Goal: Information Seeking & Learning: Understand process/instructions

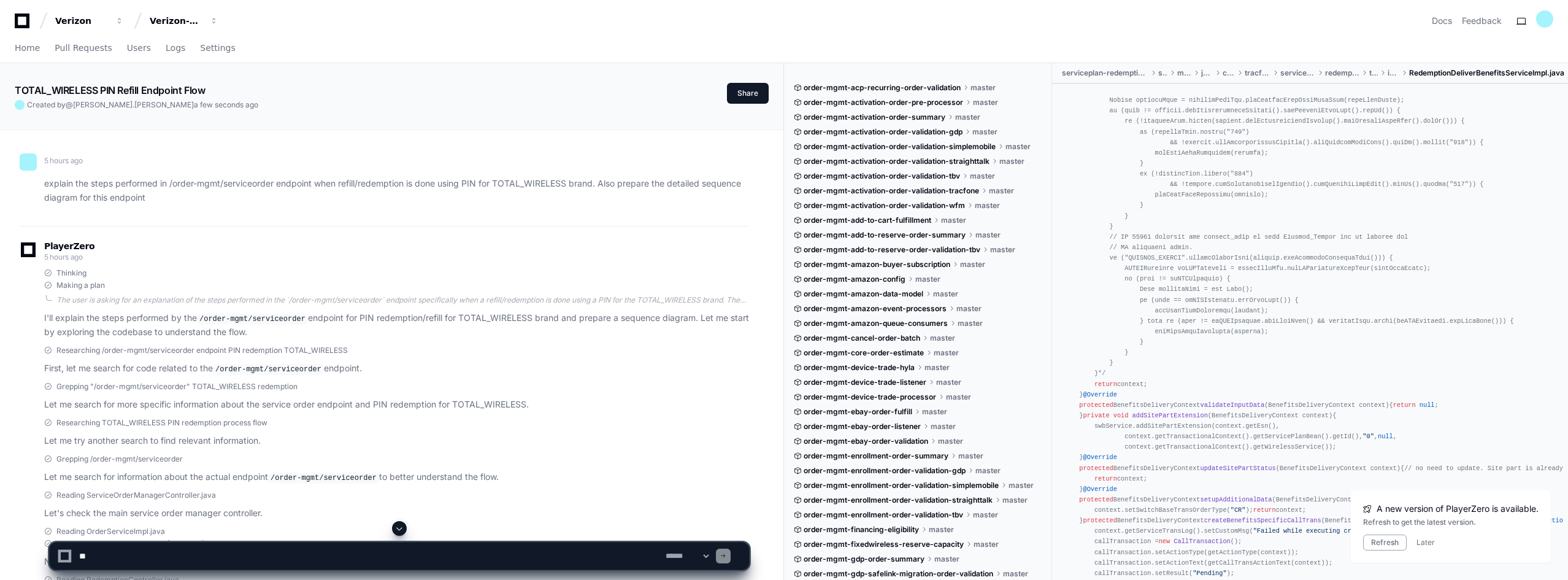
click at [468, 183] on p "explain the steps performed in /order-mgmt/serviceorder endpoint when refill/re…" at bounding box center [396, 191] width 705 height 28
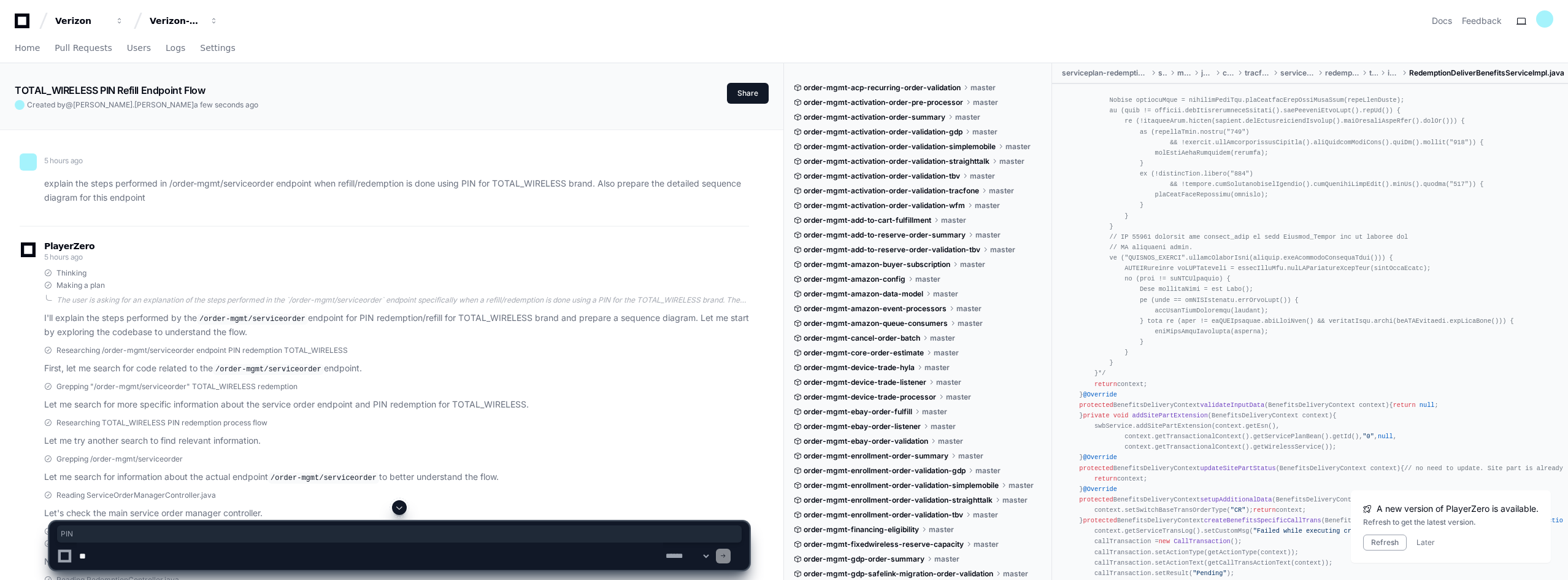
click at [468, 183] on p "explain the steps performed in /order-mgmt/serviceorder endpoint when refill/re…" at bounding box center [396, 191] width 705 height 28
click at [529, 183] on p "explain the steps performed in /order-mgmt/serviceorder endpoint when refill/re…" at bounding box center [396, 191] width 705 height 28
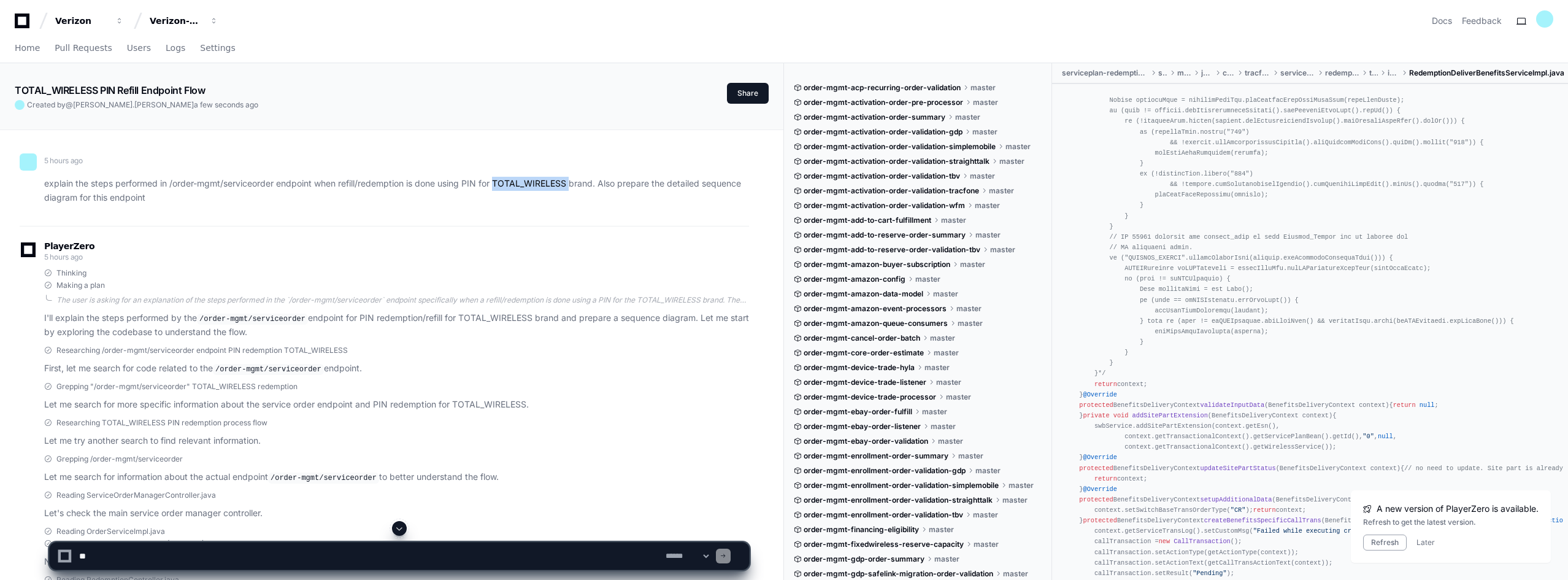
click at [529, 183] on p "explain the steps performed in /order-mgmt/serviceorder endpoint when refill/re…" at bounding box center [396, 191] width 705 height 28
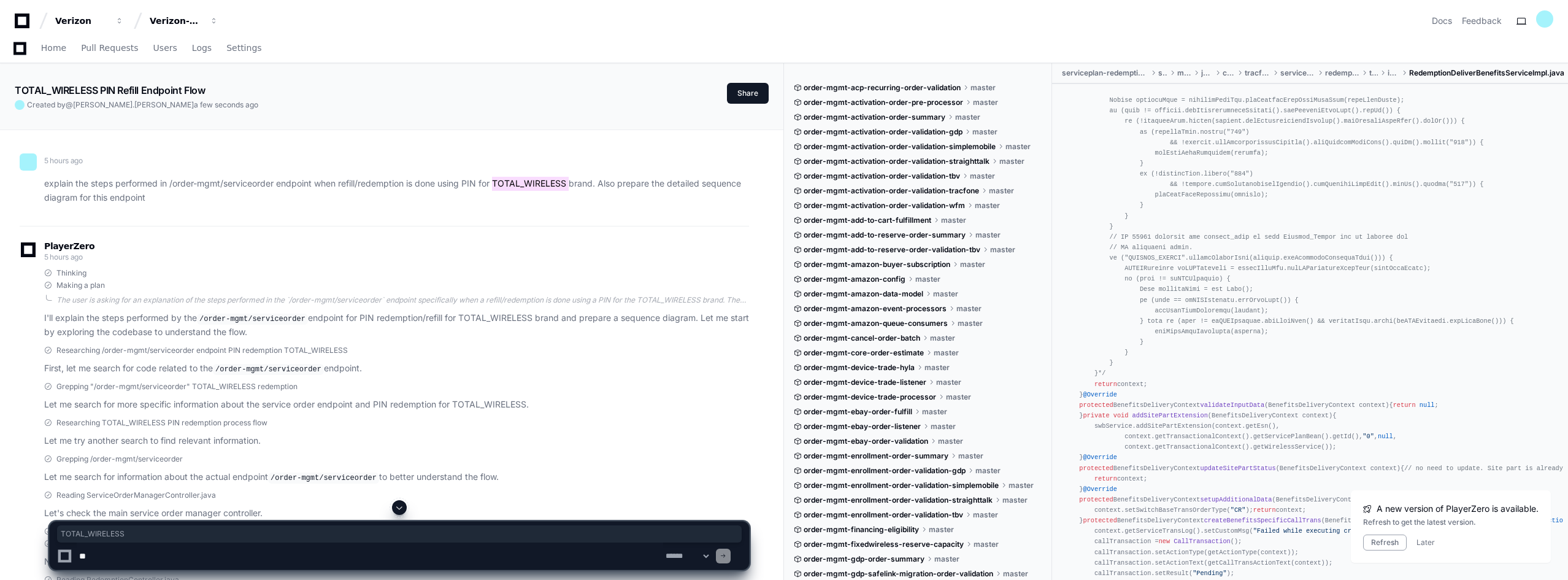
scroll to position [123, 0]
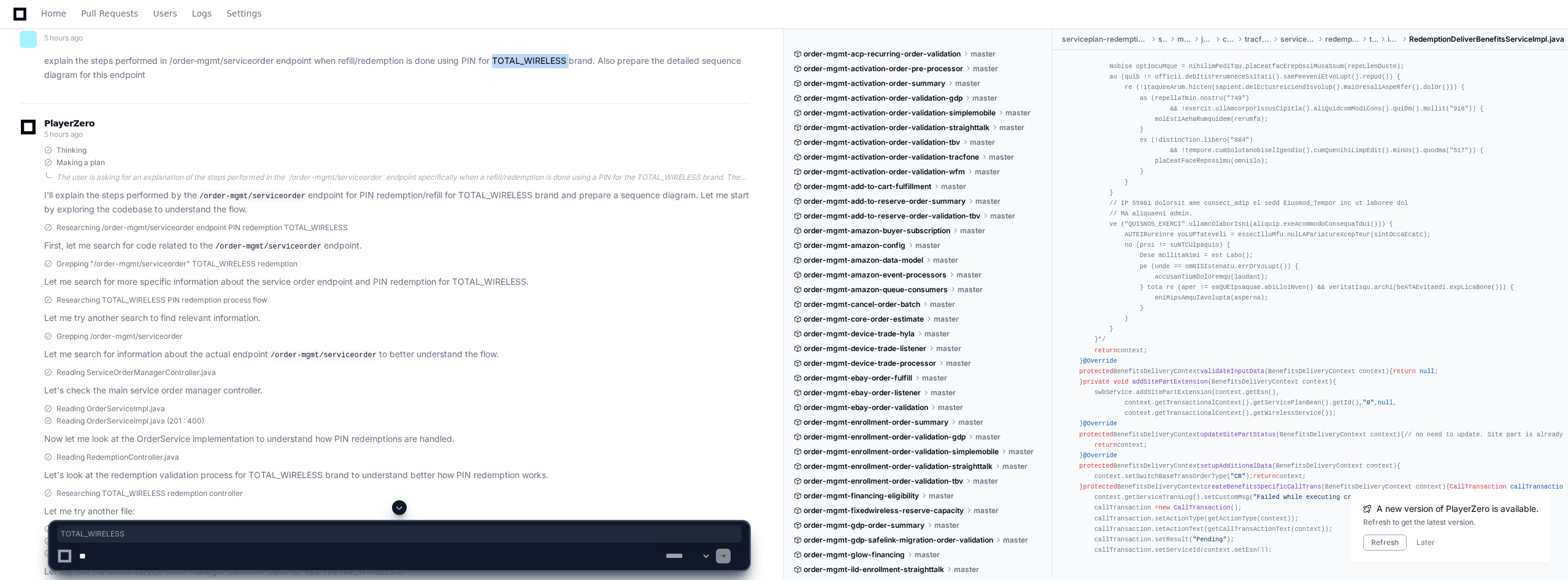
click at [514, 60] on p "explain the steps performed in /order-mgmt/serviceorder endpoint when refill/re…" at bounding box center [396, 68] width 705 height 28
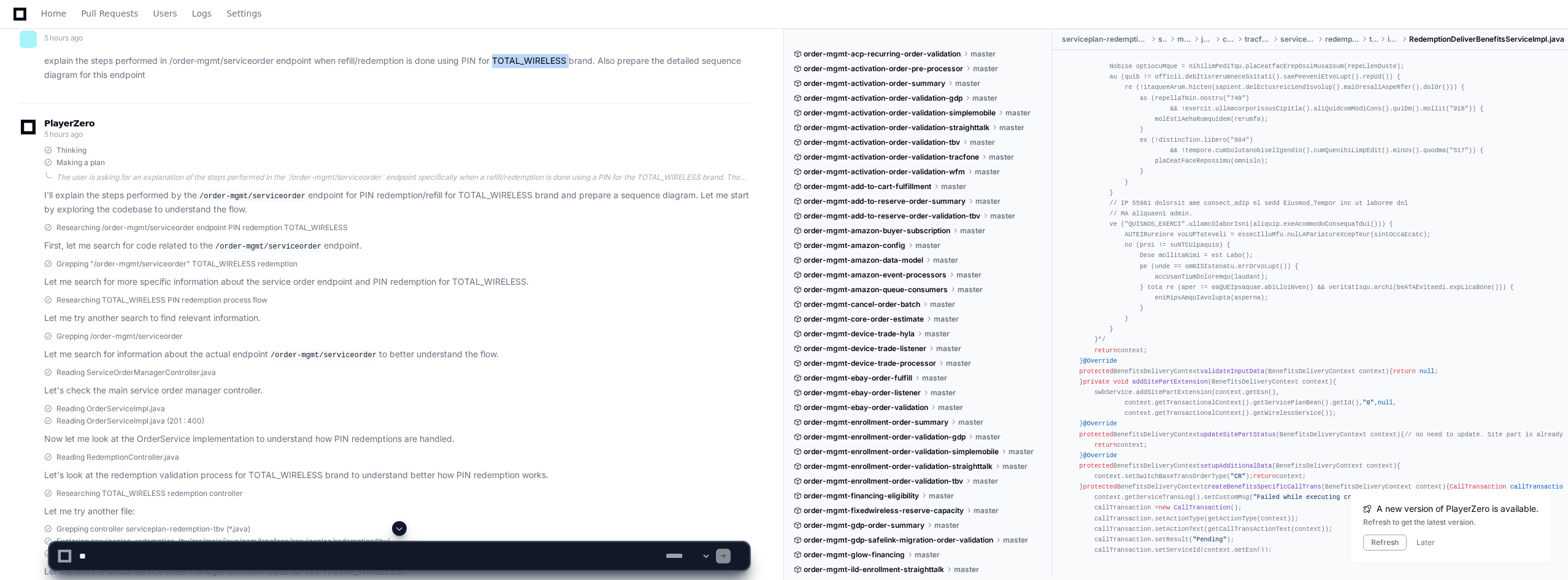
click at [514, 60] on p "explain the steps performed in /order-mgmt/serviceorder endpoint when refill/re…" at bounding box center [396, 68] width 705 height 28
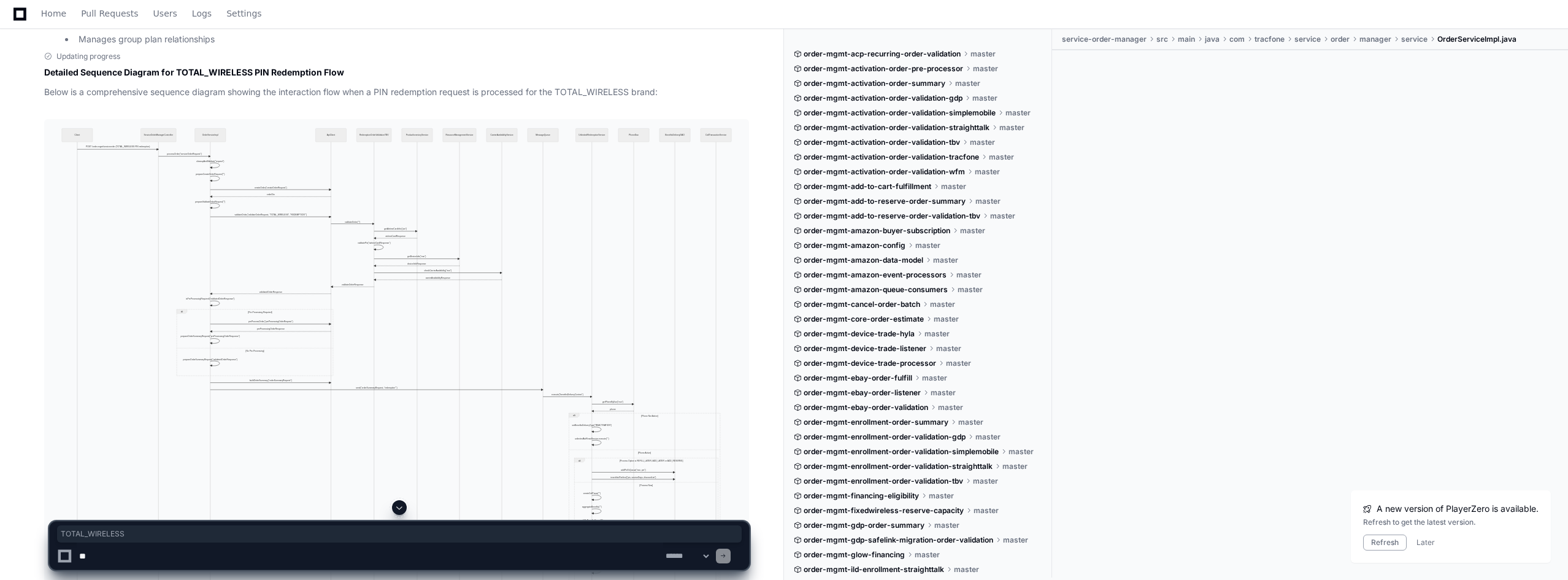
scroll to position [3376, 0]
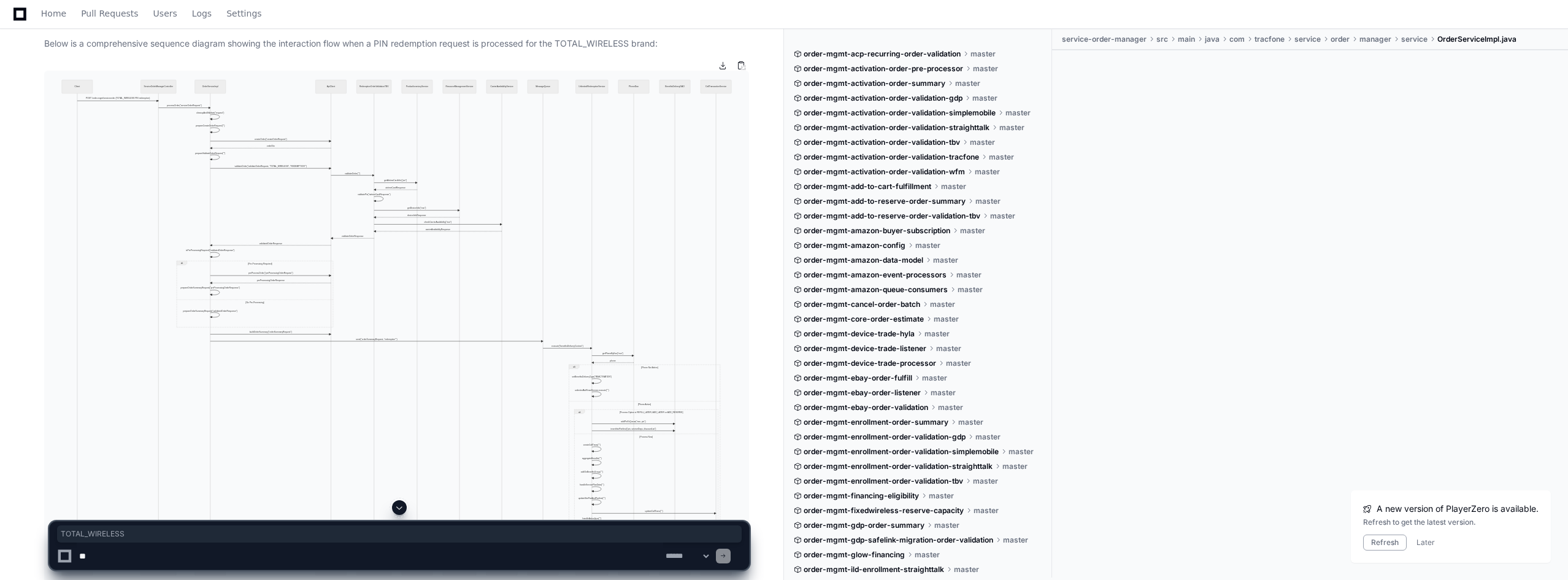
drag, startPoint x: 333, startPoint y: 175, endPoint x: 333, endPoint y: 227, distance: 52.0
click at [333, 174] on img at bounding box center [396, 327] width 705 height 514
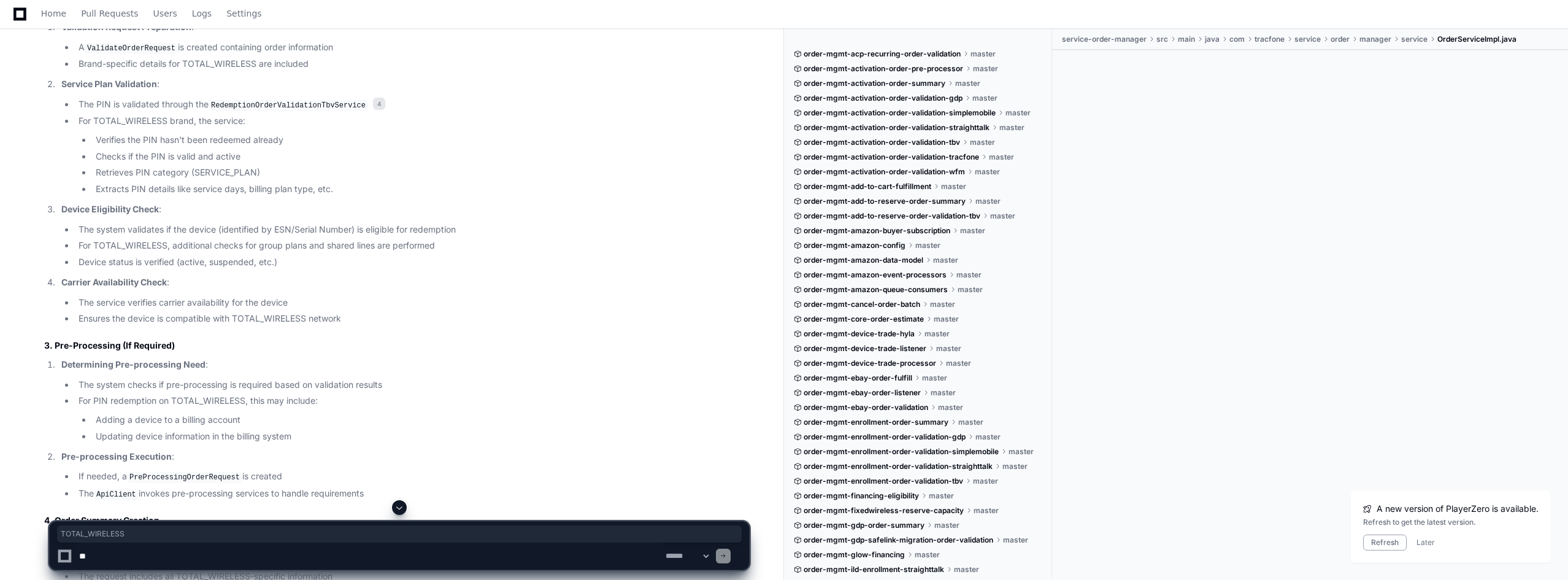
scroll to position [982, 0]
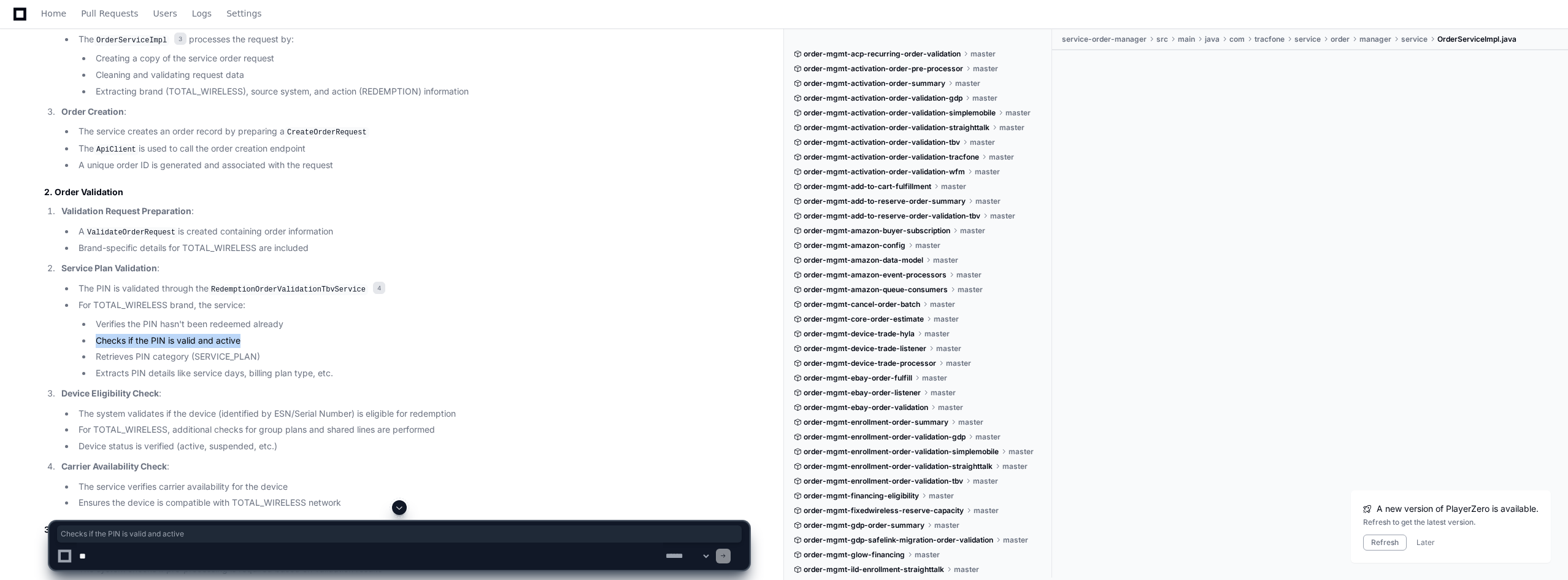
drag, startPoint x: 96, startPoint y: 338, endPoint x: 252, endPoint y: 343, distance: 156.1
click at [252, 338] on li "Checks if the PIN is valid and active" at bounding box center [420, 340] width 657 height 14
drag, startPoint x: 95, startPoint y: 351, endPoint x: 276, endPoint y: 350, distance: 181.0
click at [276, 350] on li "Retrieves PIN category (SERVICE_PLAN)" at bounding box center [420, 356] width 657 height 14
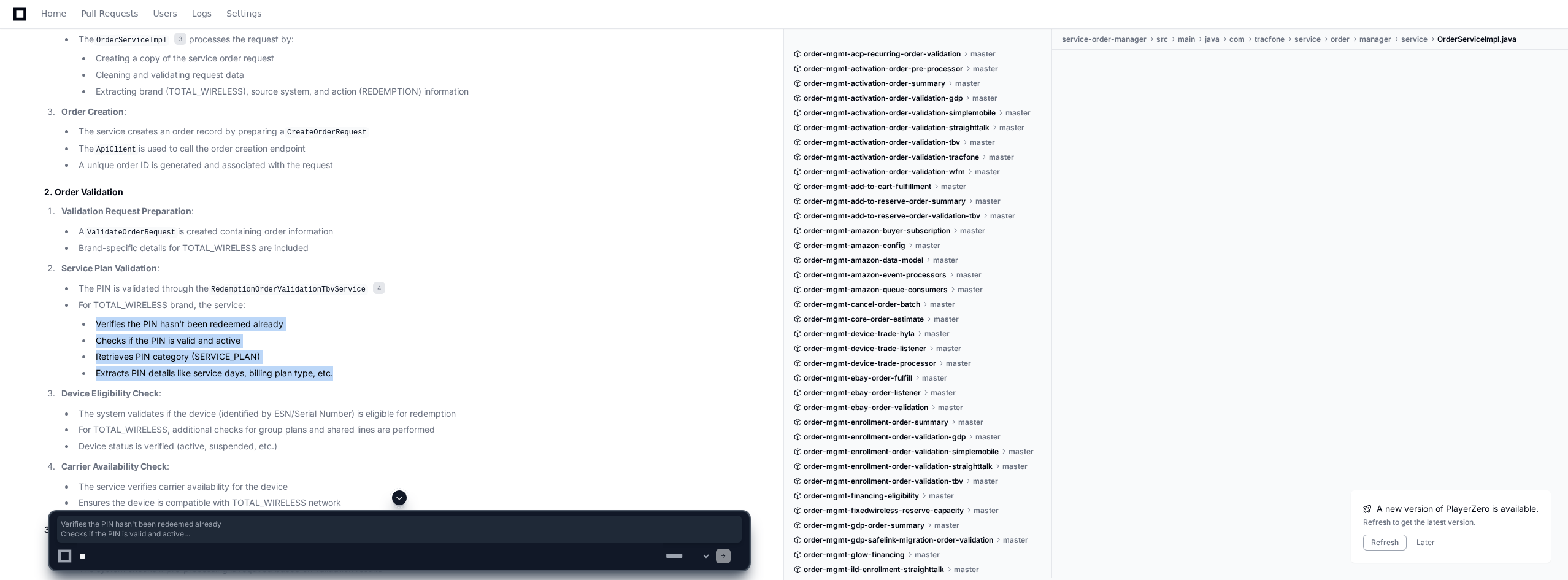
drag, startPoint x: 256, startPoint y: 358, endPoint x: 76, endPoint y: 322, distance: 183.6
click at [76, 322] on li "For TOTAL_WIRELESS brand, the service: Verifies the PIN hasn't been redeemed al…" at bounding box center [412, 338] width 675 height 82
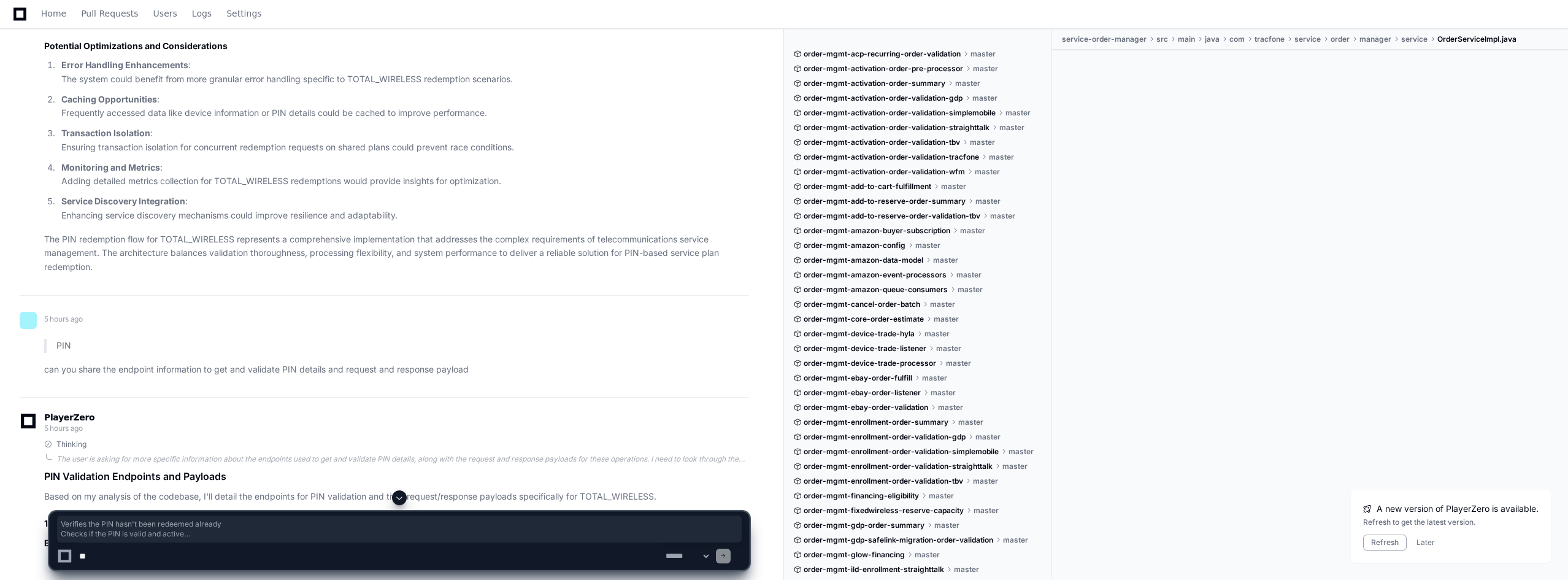
scroll to position [4603, 0]
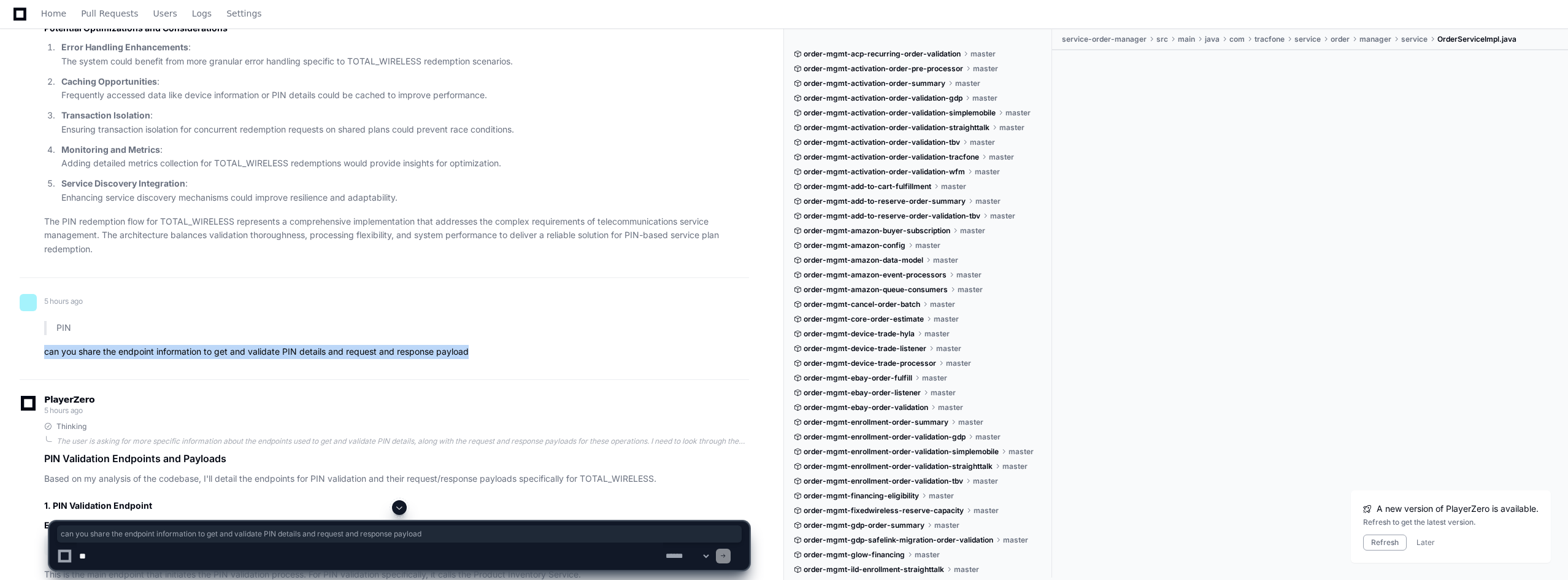
drag, startPoint x: 475, startPoint y: 337, endPoint x: 43, endPoint y: 337, distance: 432.0
click at [43, 337] on div "PIN can you share the endpoint information to get and validate PIN details and …" at bounding box center [384, 340] width 729 height 38
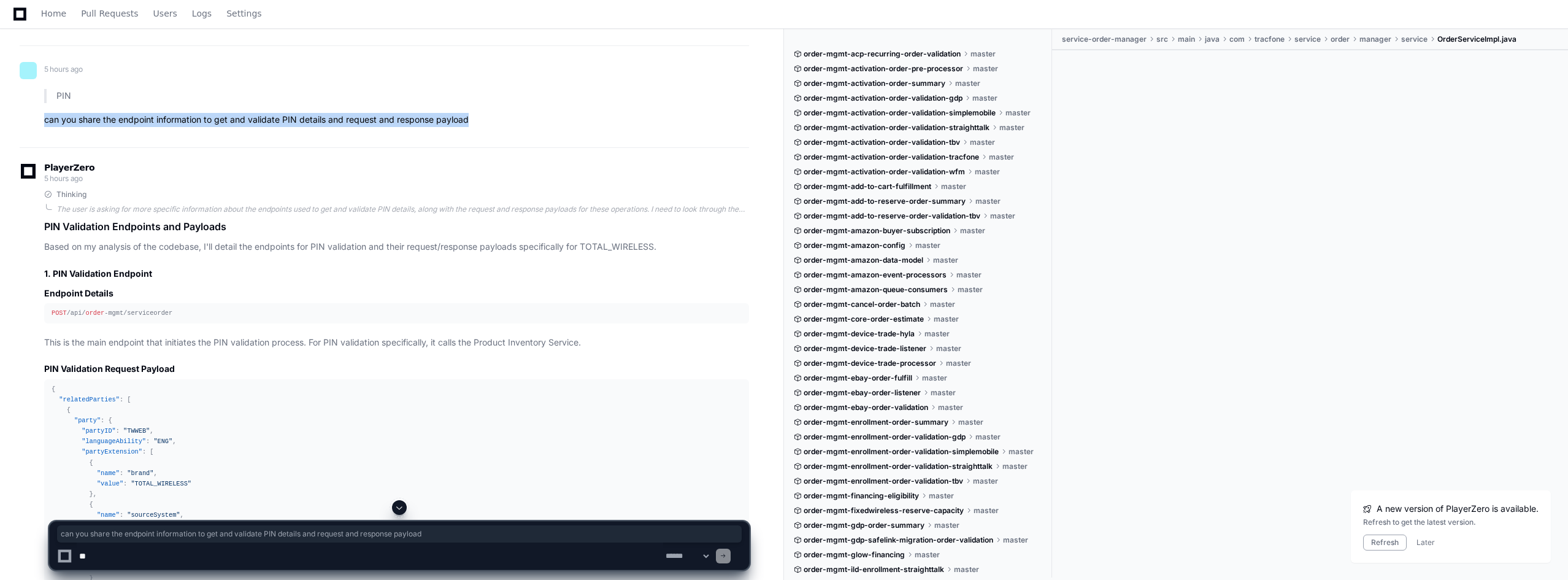
scroll to position [4850, 0]
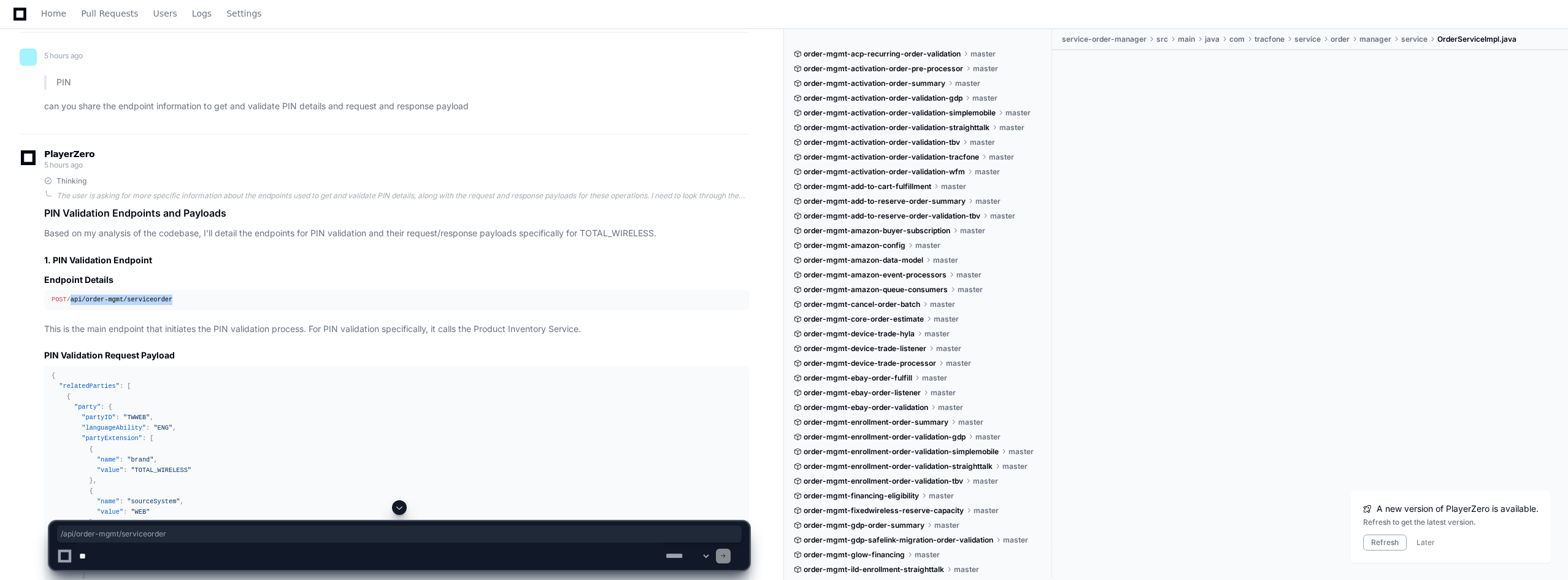
drag, startPoint x: 176, startPoint y: 286, endPoint x: 68, endPoint y: 284, distance: 108.0
click at [68, 294] on div "POST /api/ order -mgmt/serviceorder" at bounding box center [396, 299] width 691 height 10
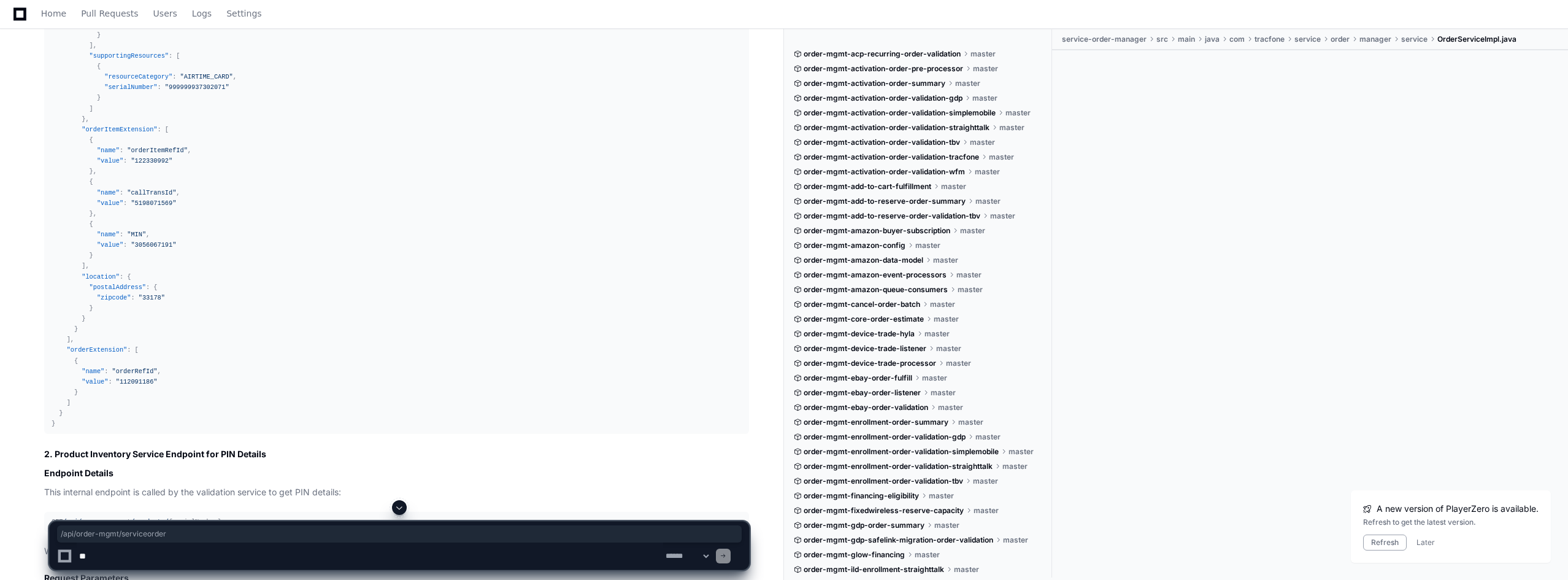
scroll to position [6445, 0]
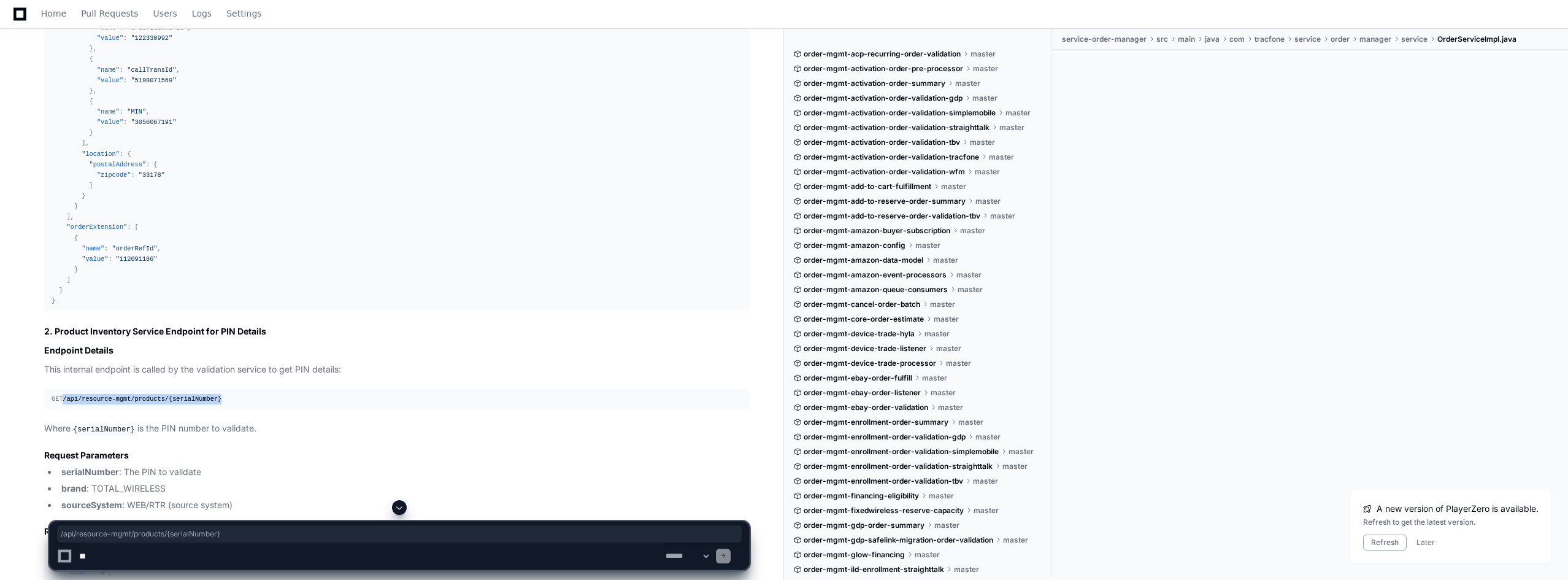
drag, startPoint x: 67, startPoint y: 384, endPoint x: 224, endPoint y: 382, distance: 157.0
click at [224, 394] on div "GET /api/ resource-mgmt /products/ {serialNumber}" at bounding box center [396, 399] width 691 height 10
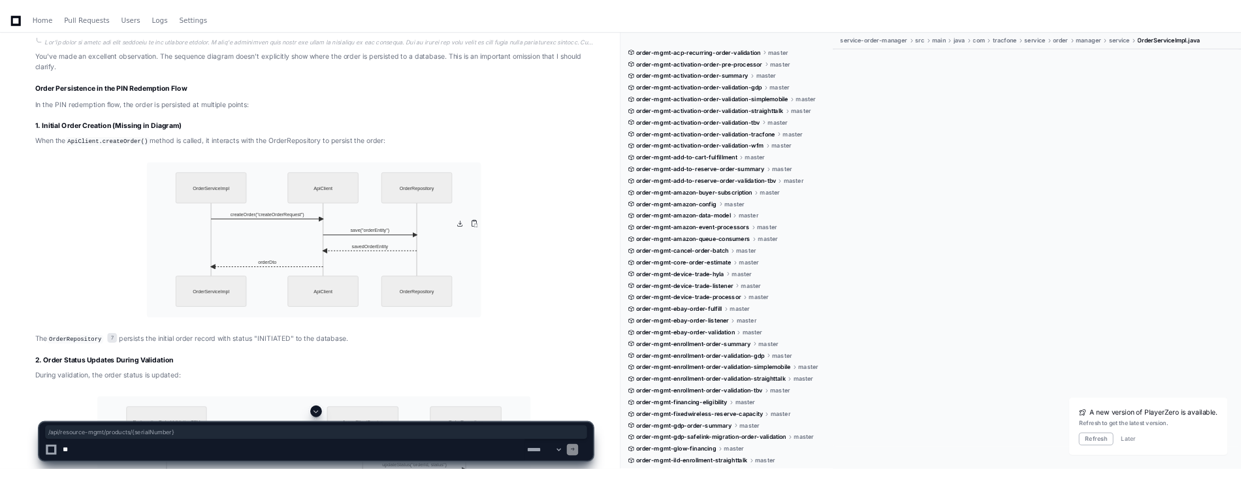
scroll to position [8881, 0]
